Goal: Information Seeking & Learning: Compare options

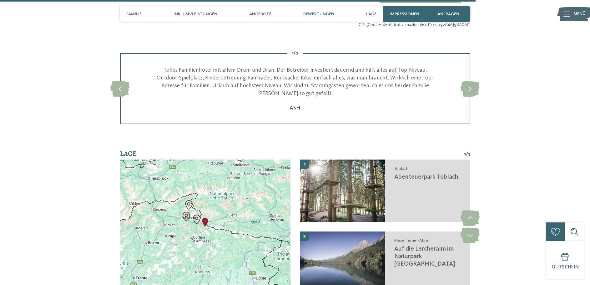
scroll to position [1593, 0]
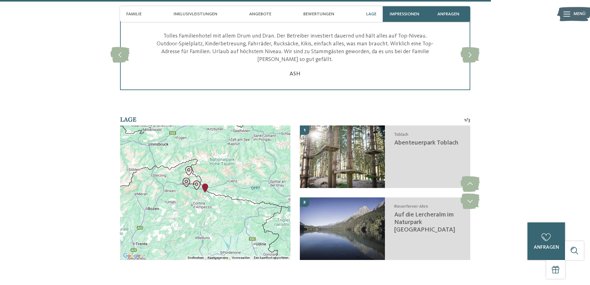
click at [198, 180] on img "Abenteuerpark Toblach" at bounding box center [196, 184] width 9 height 9
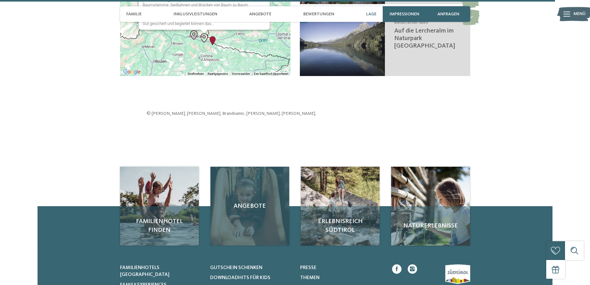
scroll to position [1806, 0]
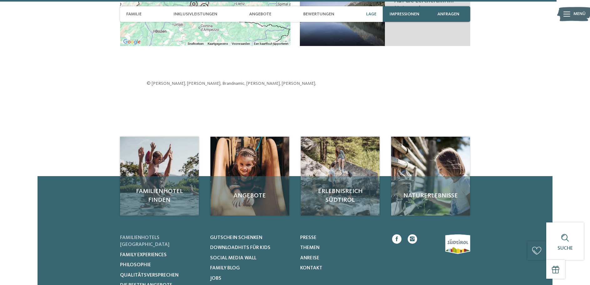
click at [169, 235] on span "Familienhotels [GEOGRAPHIC_DATA]" at bounding box center [144, 241] width 49 height 12
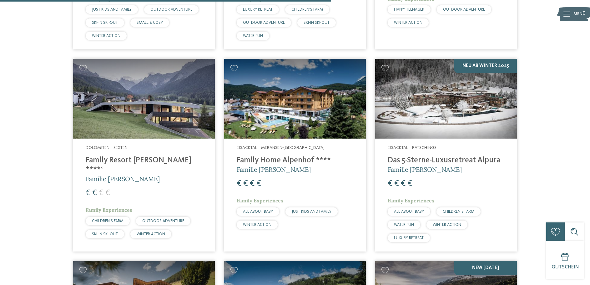
scroll to position [1188, 0]
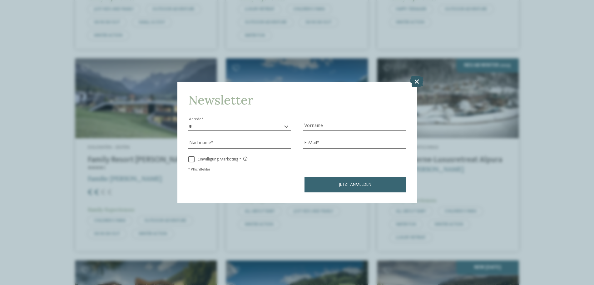
click at [420, 81] on icon at bounding box center [416, 81] width 13 height 11
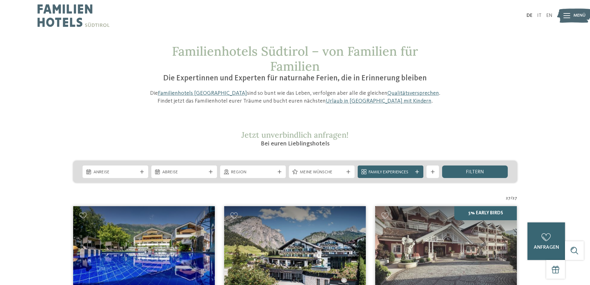
scroll to position [0, 0]
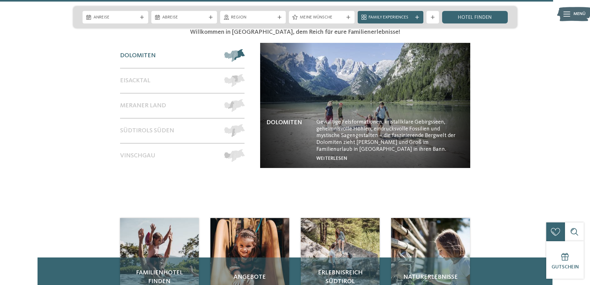
scroll to position [2696, 0]
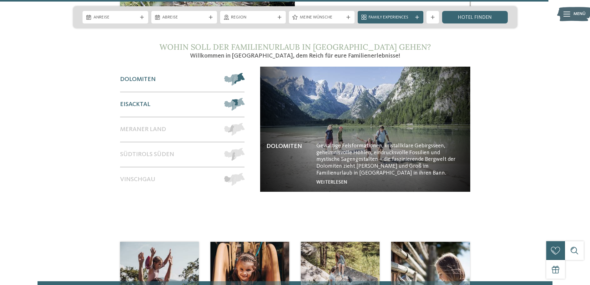
click at [151, 92] on div "Eisacktal" at bounding box center [169, 104] width 98 height 24
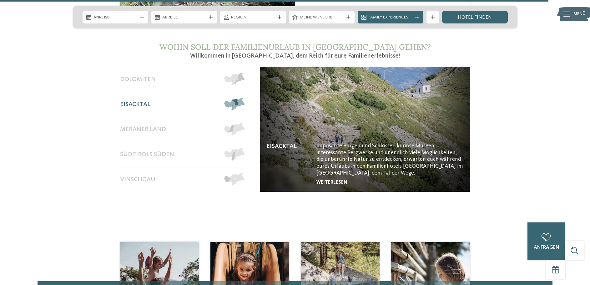
click at [342, 180] on link "weiterlesen" at bounding box center [331, 182] width 31 height 5
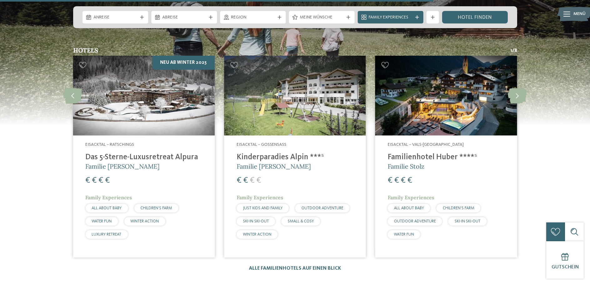
scroll to position [853, 0]
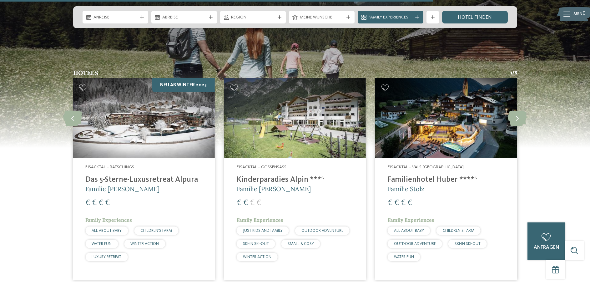
click at [132, 175] on h4 "Das 5-Sterne-Luxusretreat Alpura" at bounding box center [143, 179] width 117 height 9
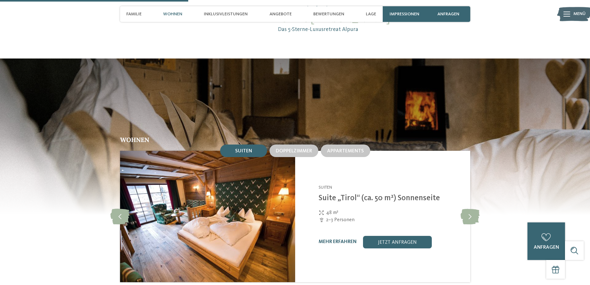
scroll to position [1030, 0]
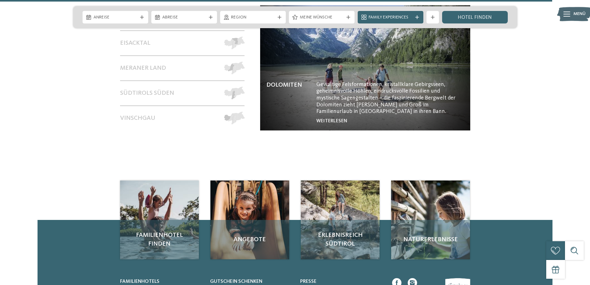
scroll to position [2708, 0]
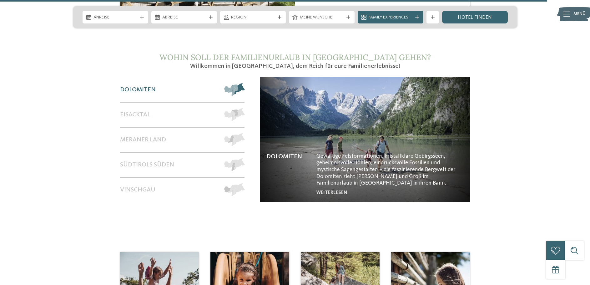
click at [149, 86] on span "Dolomiten" at bounding box center [138, 89] width 36 height 7
click at [244, 83] on span at bounding box center [244, 89] width 0 height 13
click at [344, 190] on link "weiterlesen" at bounding box center [331, 192] width 31 height 5
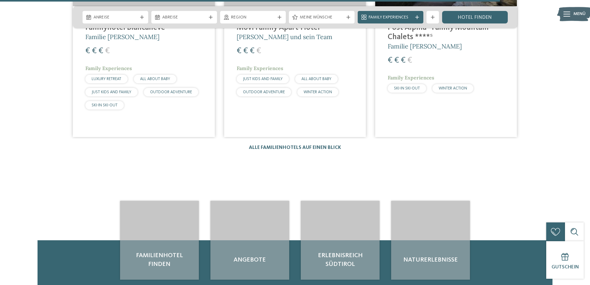
scroll to position [1024, 0]
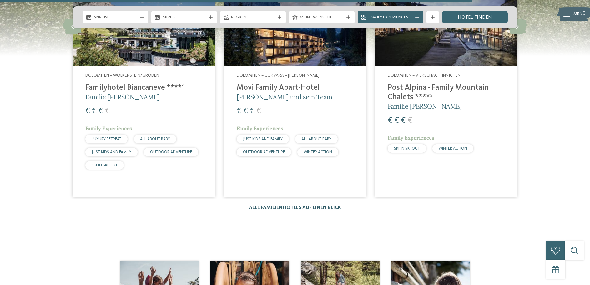
click at [314, 205] on link "Alle Familienhotels auf einen Blick" at bounding box center [295, 207] width 92 height 5
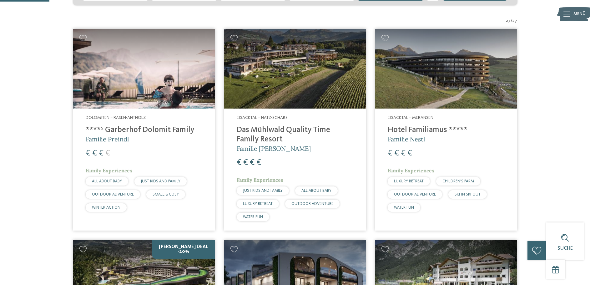
scroll to position [177, 0]
click at [114, 128] on h4 "****ˢ Garberhof Dolomit Family" at bounding box center [144, 129] width 117 height 9
click at [286, 130] on h4 "Das Mühlwald Quality Time Family Resort" at bounding box center [295, 134] width 117 height 19
click at [407, 130] on h4 "Hotel Familiamus *****" at bounding box center [445, 129] width 117 height 9
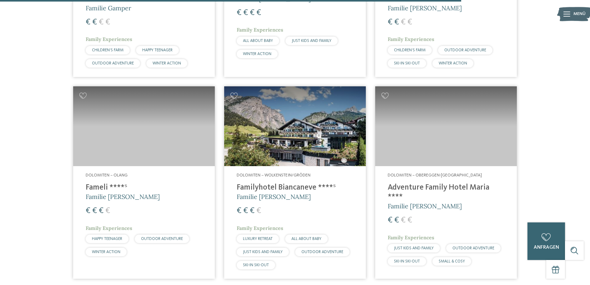
scroll to position [1502, 0]
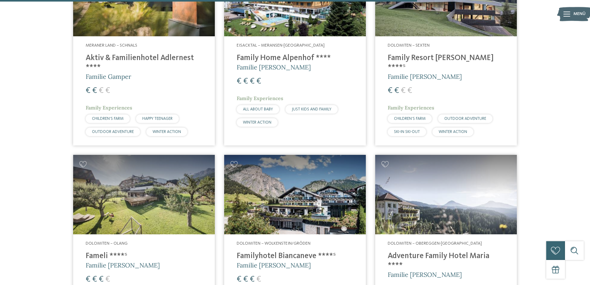
click at [291, 242] on div "Dolomiten – Wolkenstein/Gröden Familyhotel Biancaneve ****ˢ Familie Riffeser € …" at bounding box center [295, 290] width 142 height 112
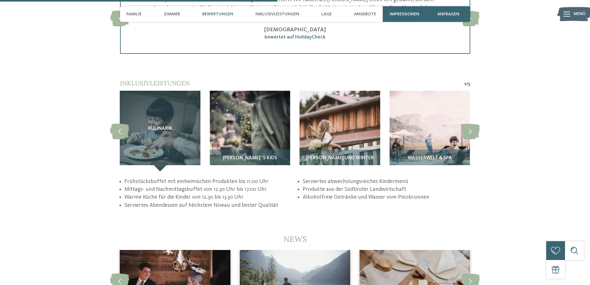
scroll to position [1297, 0]
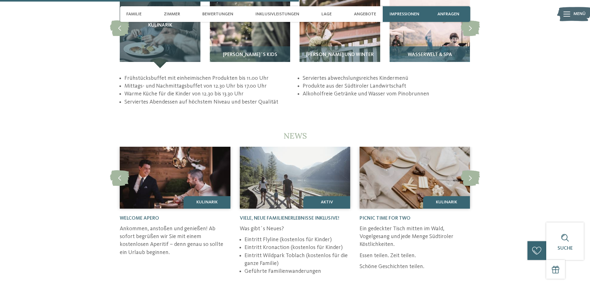
click at [424, 52] on span "Wasserwelt & Spa" at bounding box center [429, 55] width 44 height 6
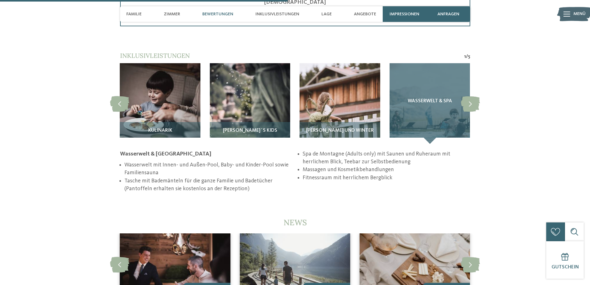
scroll to position [1169, 0]
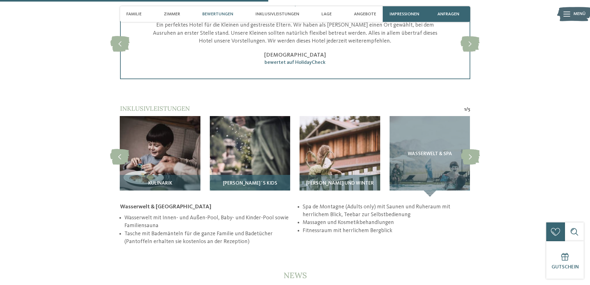
click at [254, 148] on img at bounding box center [250, 156] width 80 height 80
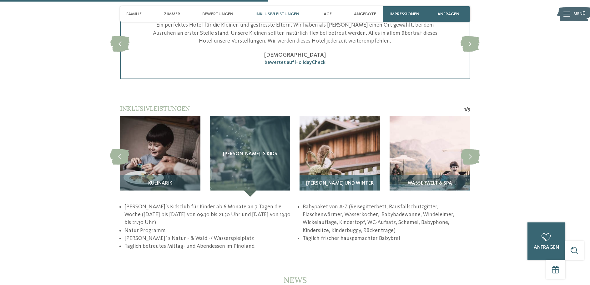
click at [319, 141] on img at bounding box center [339, 156] width 80 height 80
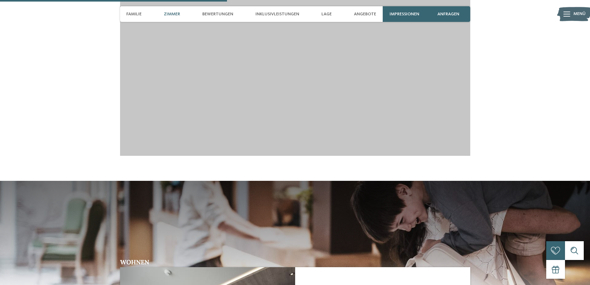
scroll to position [615, 0]
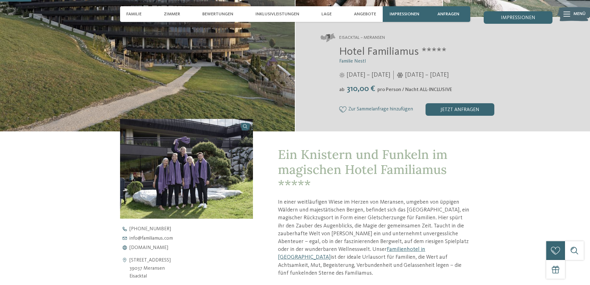
scroll to position [119, 0]
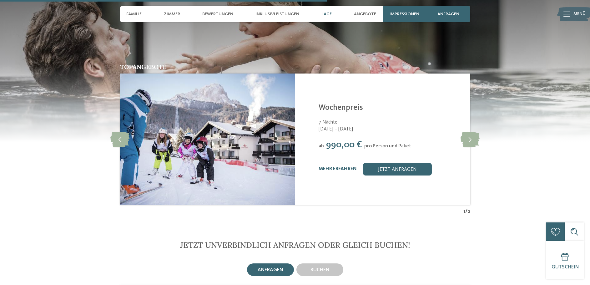
scroll to position [844, 0]
